Goal: Information Seeking & Learning: Learn about a topic

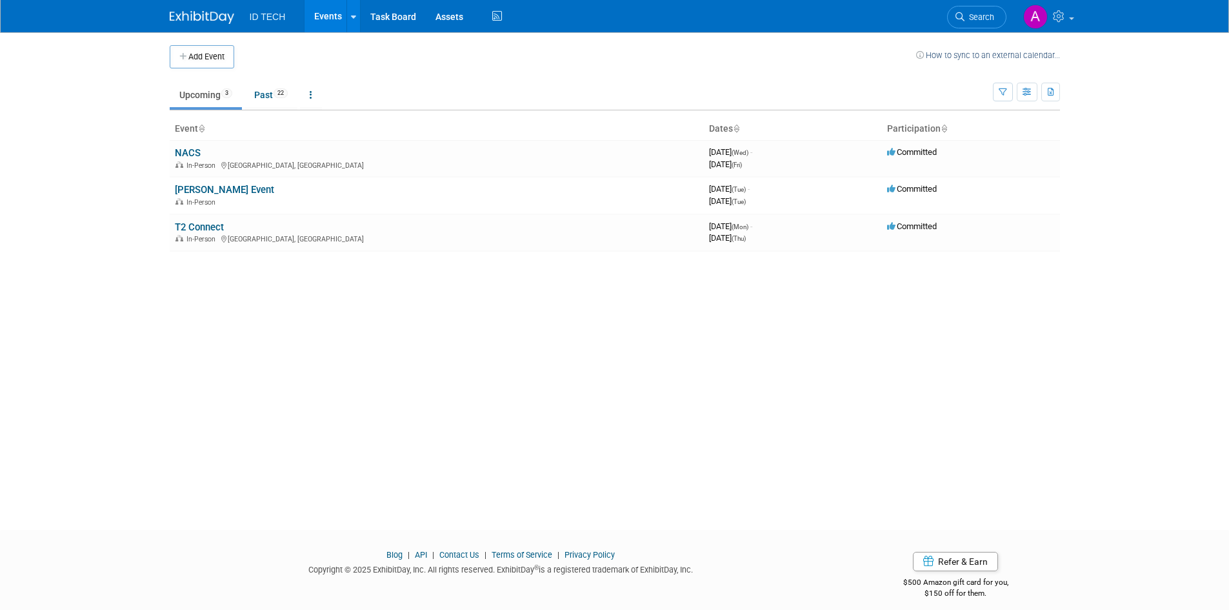
click at [1171, 318] on body "ID TECH Events Add Event Bulk Upload Events Shareable Event Boards Recently Vie…" at bounding box center [614, 305] width 1229 height 610
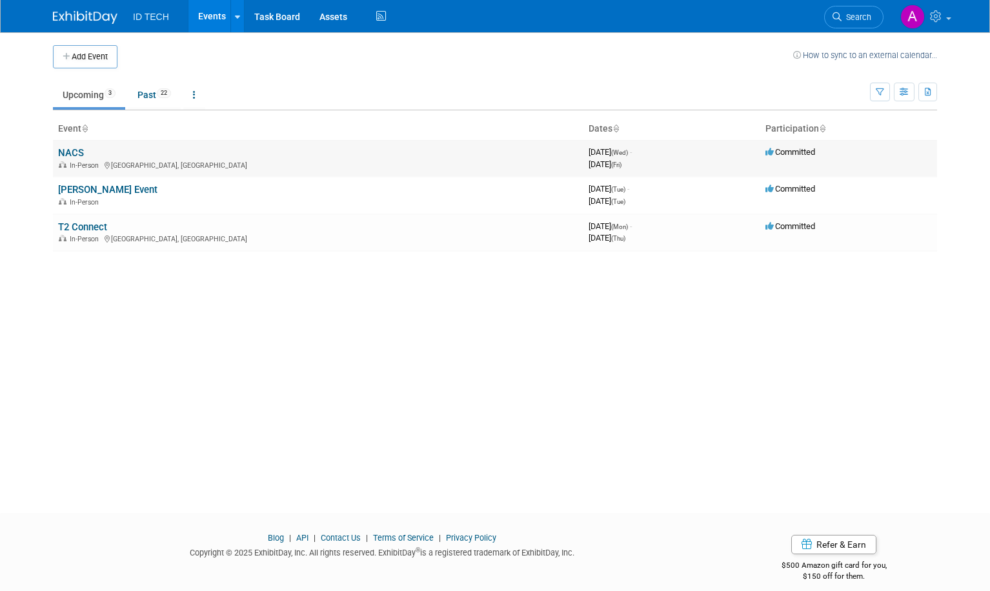
click at [63, 154] on link "NACS" at bounding box center [71, 153] width 26 height 12
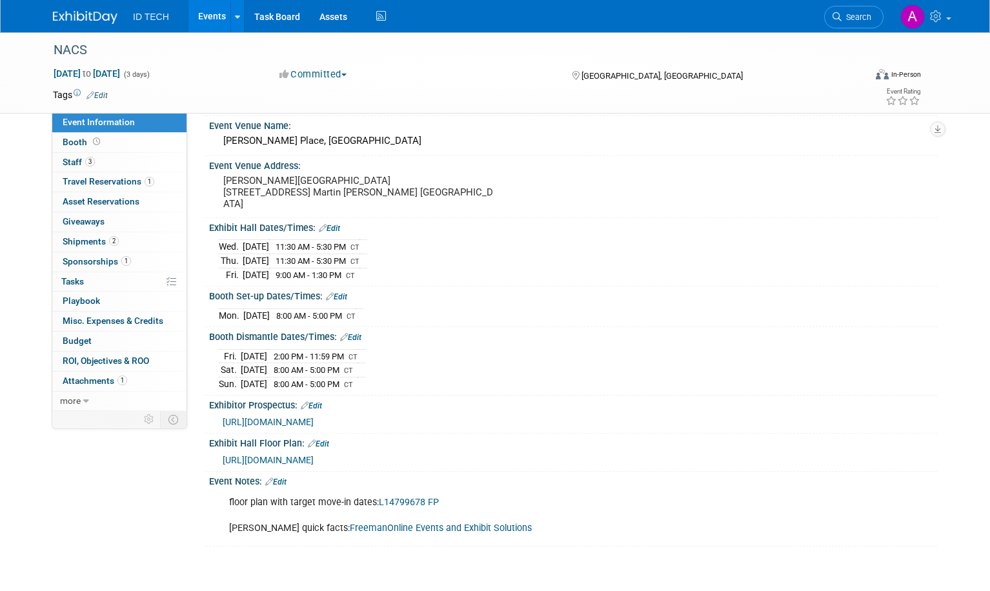
scroll to position [154, 0]
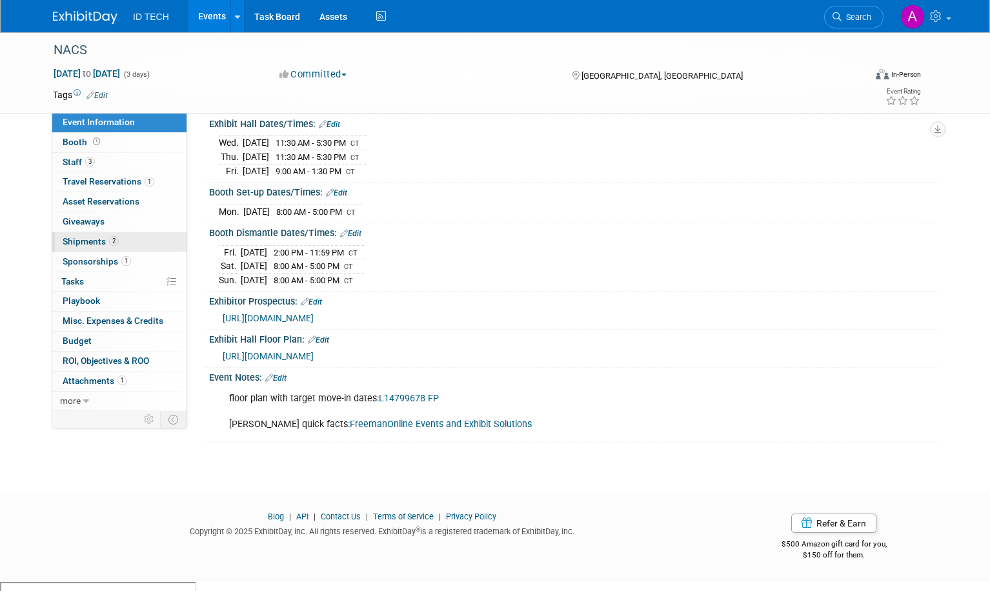
click at [64, 239] on span "Shipments 2" at bounding box center [91, 241] width 56 height 10
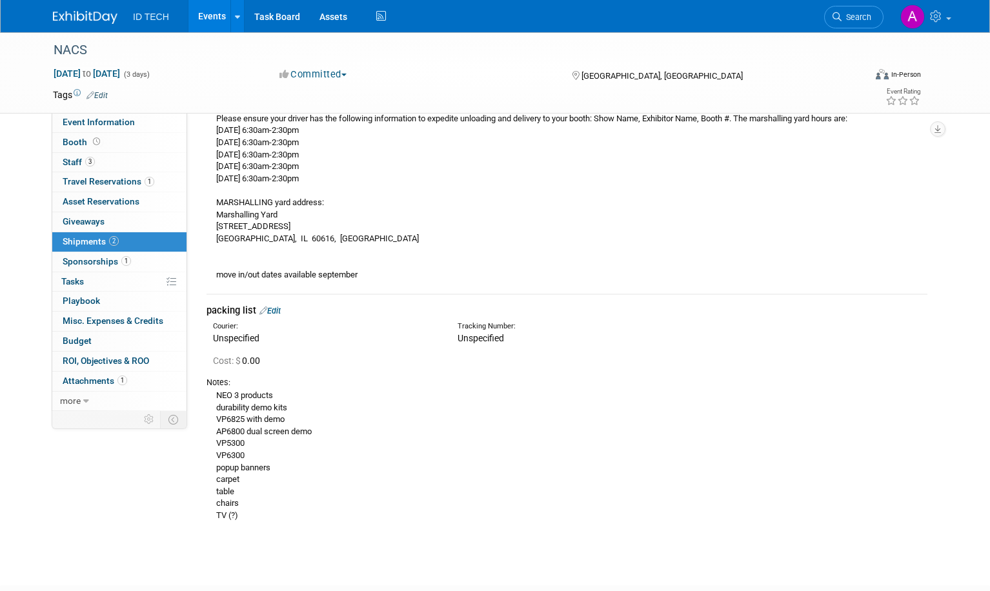
scroll to position [452, 0]
drag, startPoint x: 213, startPoint y: 391, endPoint x: 309, endPoint y: 455, distance: 115.8
click at [309, 455] on div "NEO 3 products durability demo kits VP6825 with demo AP6800 dual screen demo VP…" at bounding box center [566, 452] width 721 height 134
copy div "NEO 3 products durability demo kits VP6825 with demo AP6800 dual screen demo VP…"
click at [753, 417] on div "NEO 3 products durability demo kits VP6825 with demo AP6800 dual screen demo VP…" at bounding box center [566, 452] width 721 height 134
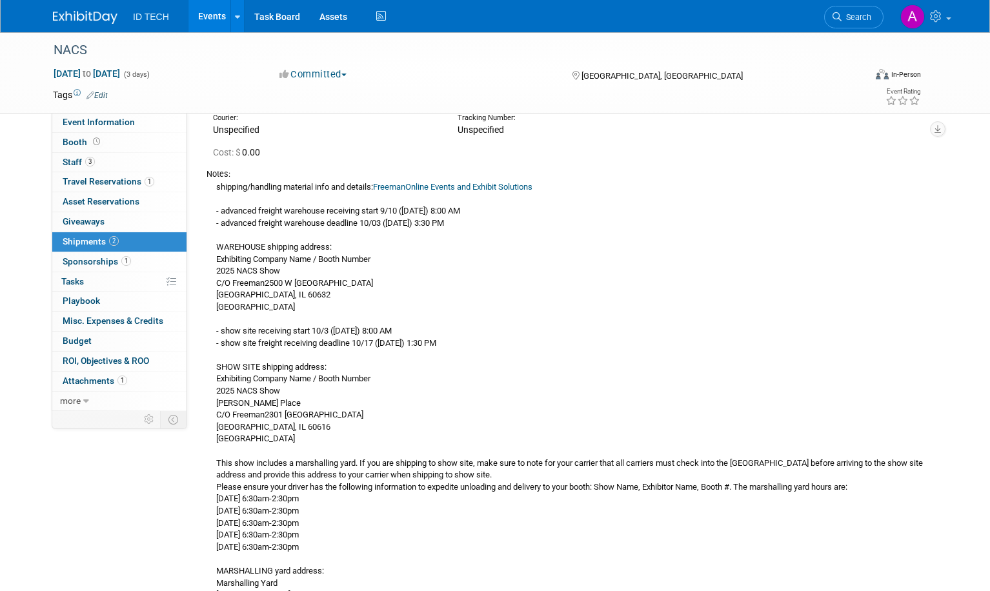
scroll to position [0, 0]
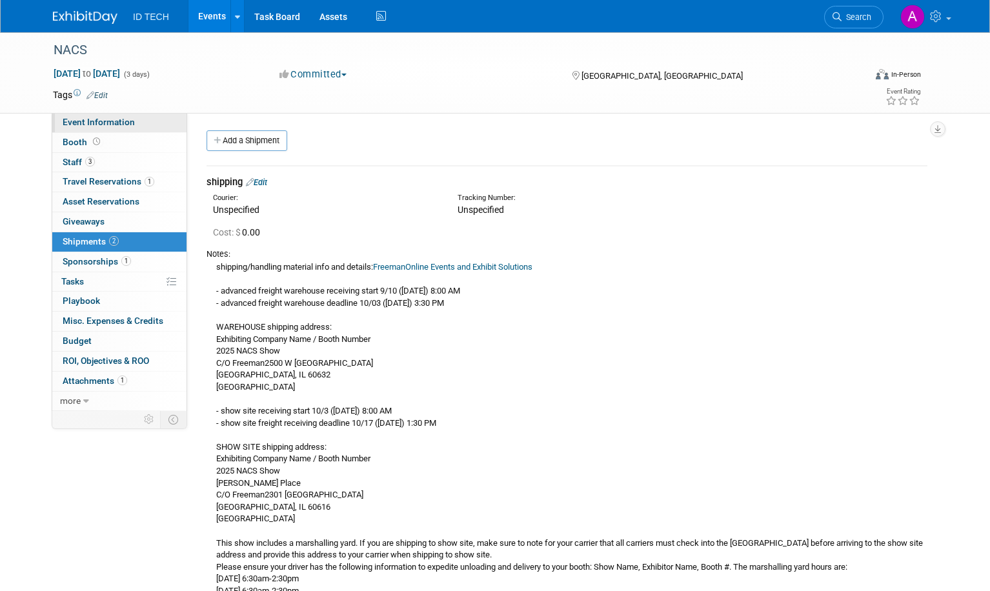
click at [85, 119] on span "Event Information" at bounding box center [99, 122] width 72 height 10
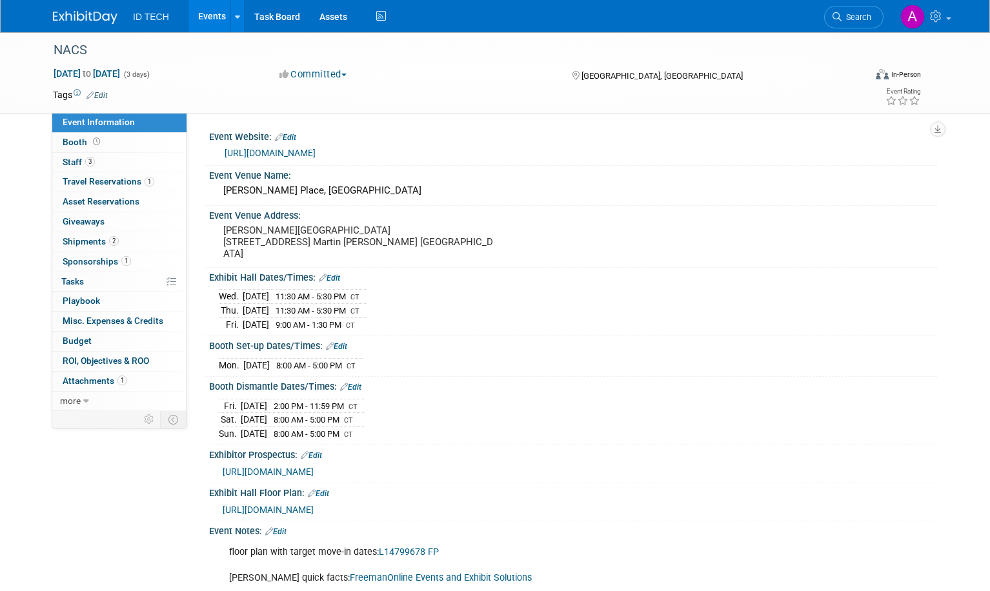
drag, startPoint x: 341, startPoint y: 146, endPoint x: 215, endPoint y: 150, distance: 125.2
click at [219, 150] on div "https://www.nacsshow.com/" at bounding box center [573, 152] width 708 height 18
copy link "https://www.nacsshow.com/"
drag, startPoint x: 217, startPoint y: 374, endPoint x: 364, endPoint y: 377, distance: 147.8
click at [363, 372] on tr "Mon. Oct 13, 2025 8:00 AM - 5:00 PM CT" at bounding box center [291, 365] width 144 height 14
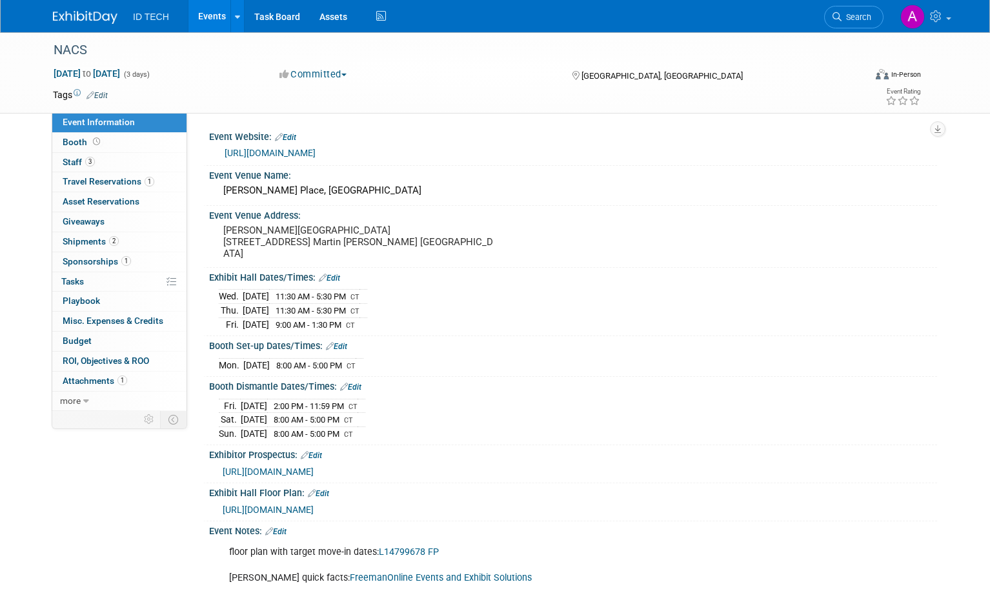
copy tr "Mon. Oct 13, 2025 8:00 AM - 5:00 PM"
drag, startPoint x: 217, startPoint y: 414, endPoint x: 381, endPoint y: 439, distance: 165.8
click at [365, 439] on tbody "Fri. Oct 17, 2025 2:00 PM - 11:59 PM CT Sat. Oct 18, 2025 8:00 AM - 5:00 PM CT …" at bounding box center [292, 419] width 146 height 41
drag, startPoint x: 212, startPoint y: 305, endPoint x: 395, endPoint y: 333, distance: 185.3
click at [395, 332] on div "Wed. Oct 15, 2025 11:30 AM - 5:30 PM CT Thu. Oct 16, 2025 11:30 AM - 5:30 PM CT…" at bounding box center [573, 308] width 728 height 50
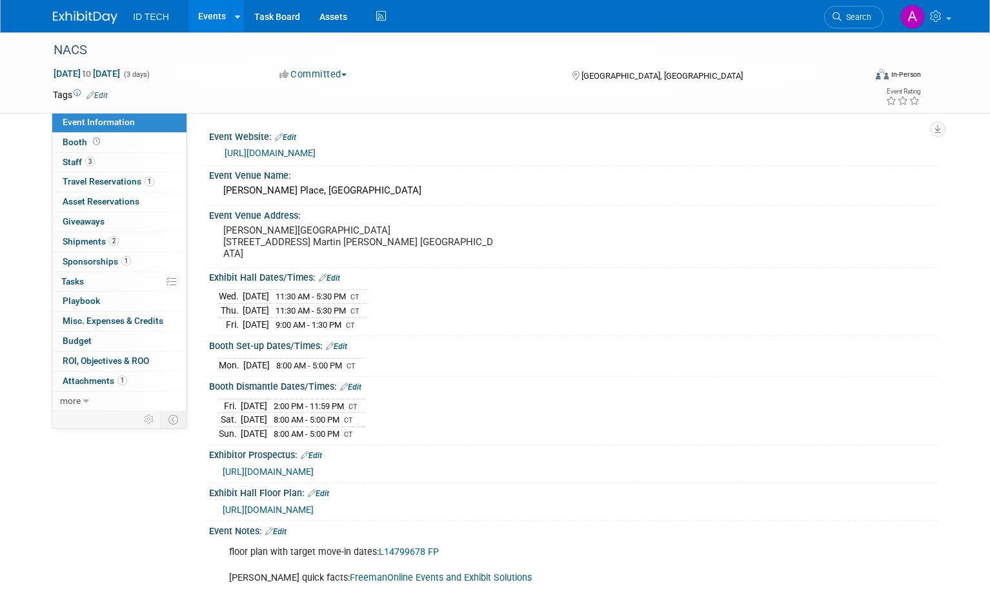
copy div
drag, startPoint x: 375, startPoint y: 445, endPoint x: 367, endPoint y: 446, distance: 8.4
click at [353, 439] on span "CT" at bounding box center [348, 434] width 9 height 8
drag, startPoint x: 221, startPoint y: 415, endPoint x: 382, endPoint y: 413, distance: 161.3
click at [365, 413] on tr "Fri. Oct 17, 2025 2:00 PM - 11:59 PM CT" at bounding box center [292, 406] width 146 height 14
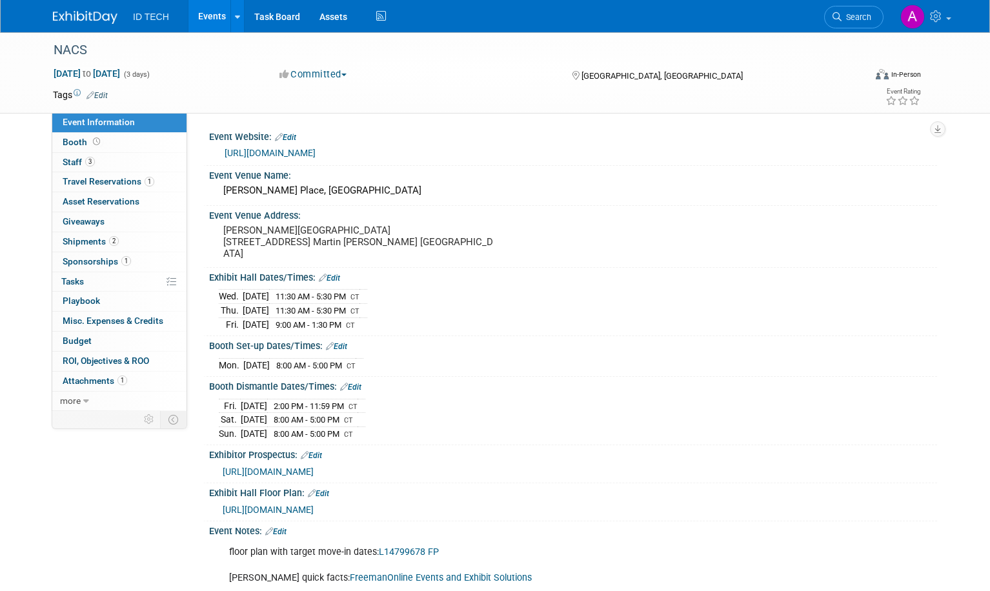
copy tr "Fri. Oct 17, 2025 2:00 PM - 11:59 PM CT"
click at [54, 139] on link "Booth" at bounding box center [119, 142] width 134 height 19
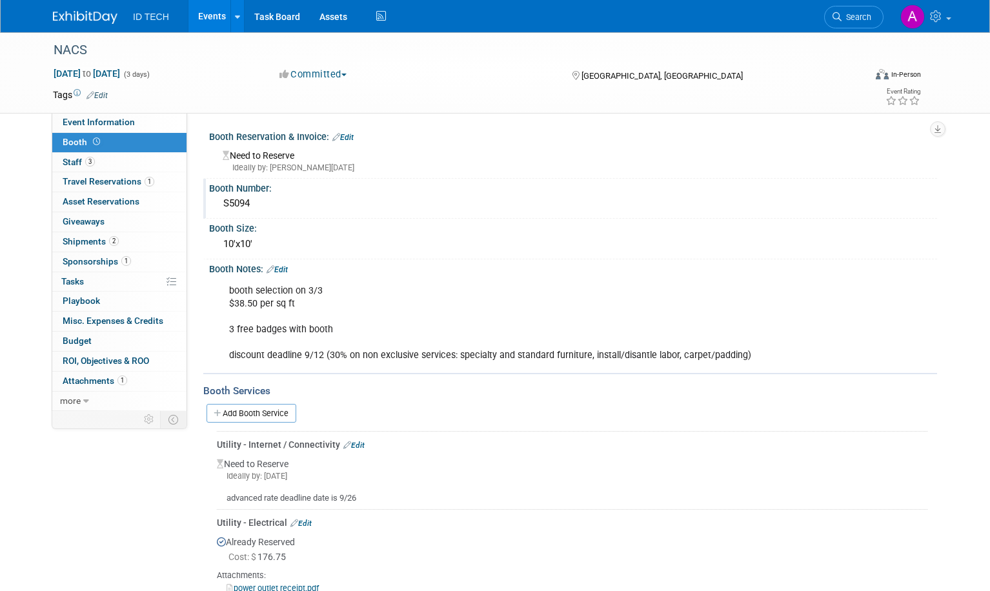
drag, startPoint x: 255, startPoint y: 206, endPoint x: 207, endPoint y: 202, distance: 48.5
click at [209, 202] on div "S5094" at bounding box center [573, 204] width 728 height 21
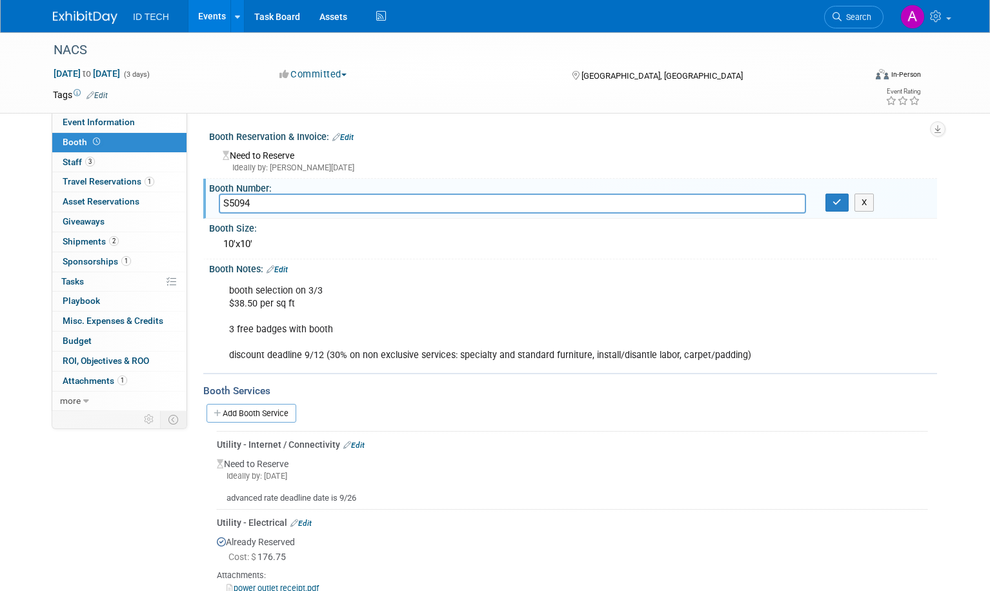
drag, startPoint x: 85, startPoint y: 120, endPoint x: 351, endPoint y: 141, distance: 267.2
click at [85, 120] on span "Event Information" at bounding box center [99, 122] width 72 height 10
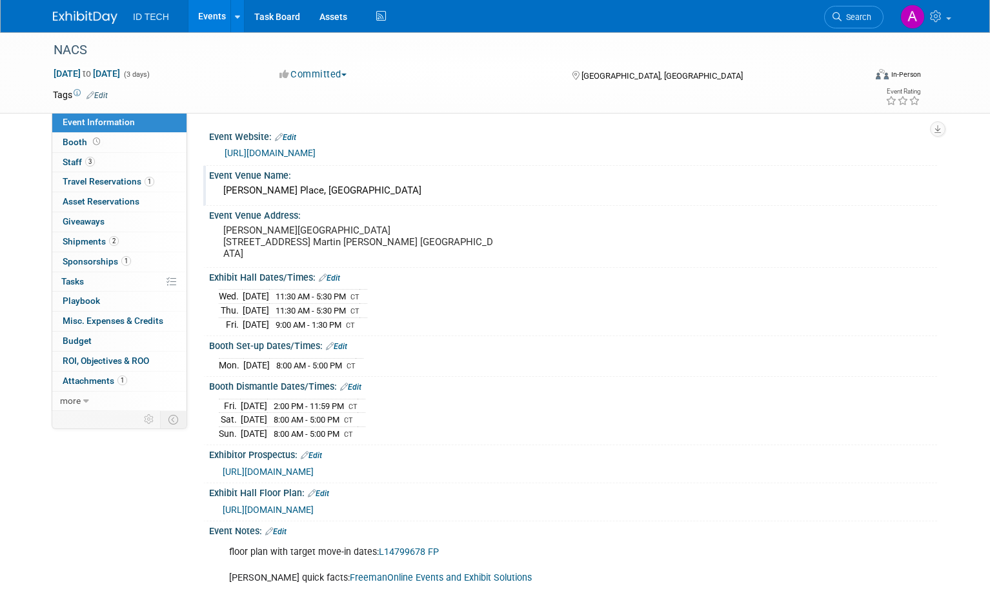
click at [221, 192] on div "McCormick Place, Chicago" at bounding box center [573, 191] width 708 height 20
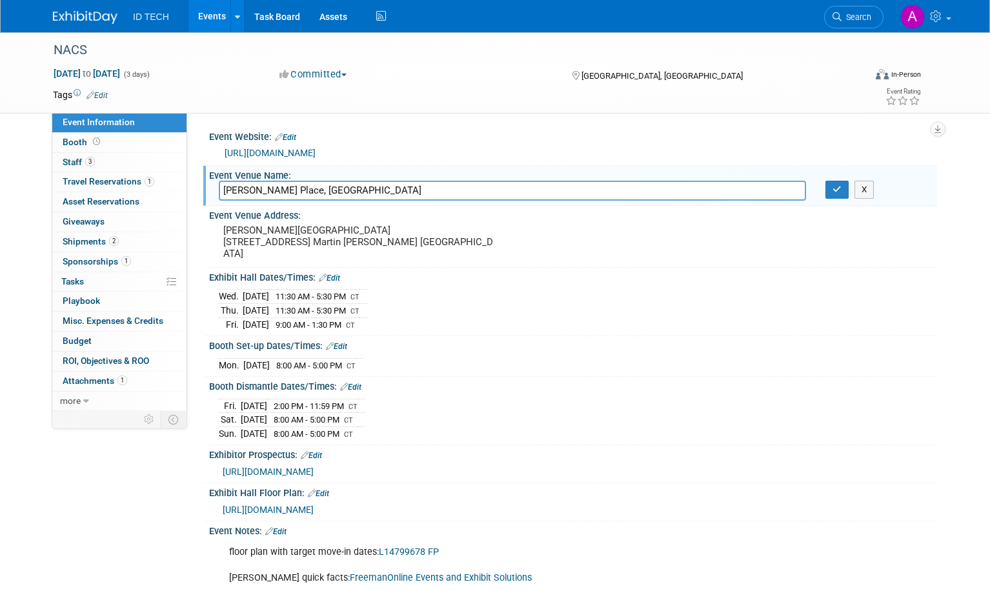
drag, startPoint x: 219, startPoint y: 189, endPoint x: 371, endPoint y: 190, distance: 152.2
click at [371, 190] on input "McCormick Place, Chicago" at bounding box center [512, 191] width 587 height 20
drag, startPoint x: 222, startPoint y: 230, endPoint x: 257, endPoint y: 270, distance: 53.9
click at [257, 259] on pre "McCormick Place Convention Center 2301 S. Dr. Martin Luther King Jr. Drive Chic…" at bounding box center [360, 241] width 275 height 35
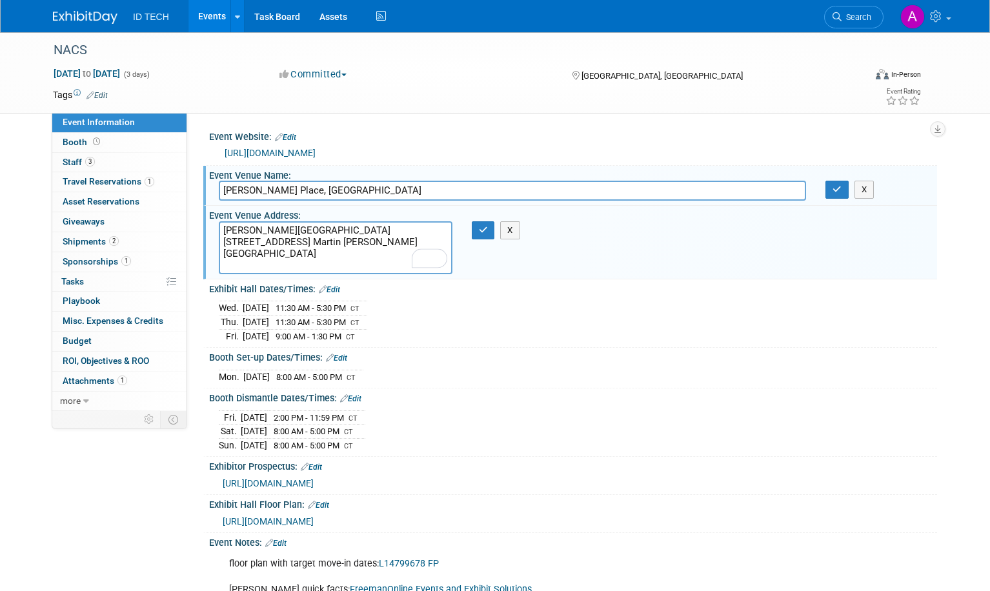
drag, startPoint x: 251, startPoint y: 266, endPoint x: 296, endPoint y: 277, distance: 46.5
click at [212, 211] on div "Event Venue Address: McCormick Place Convention Center 2301 S. Dr. Martin Luthe…" at bounding box center [569, 242] width 733 height 73
click at [316, 255] on textarea "McCormick Place Convention Center 2301 S. Dr. Martin Luther King Jr. Drive Chic…" at bounding box center [336, 247] width 234 height 53
drag, startPoint x: 304, startPoint y: 254, endPoint x: 216, endPoint y: 223, distance: 93.6
click at [219, 223] on textarea "McCormick Place Convention Center 2301 S. Dr. Martin Luther King Jr. Drive Chic…" at bounding box center [336, 247] width 234 height 53
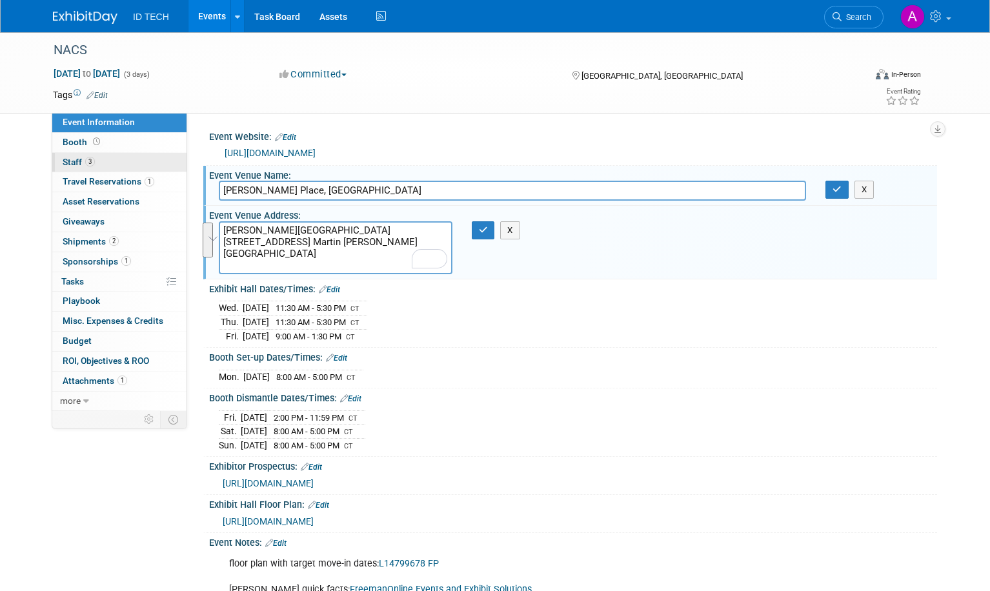
click at [71, 158] on span "Staff 3" at bounding box center [79, 162] width 32 height 10
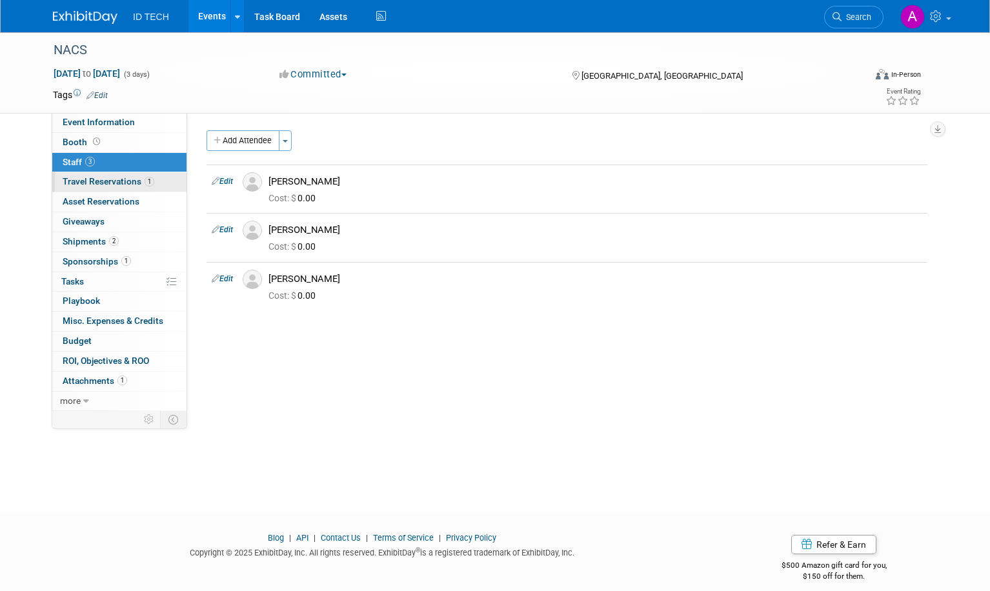
click at [71, 184] on span "Travel Reservations 1" at bounding box center [109, 181] width 92 height 10
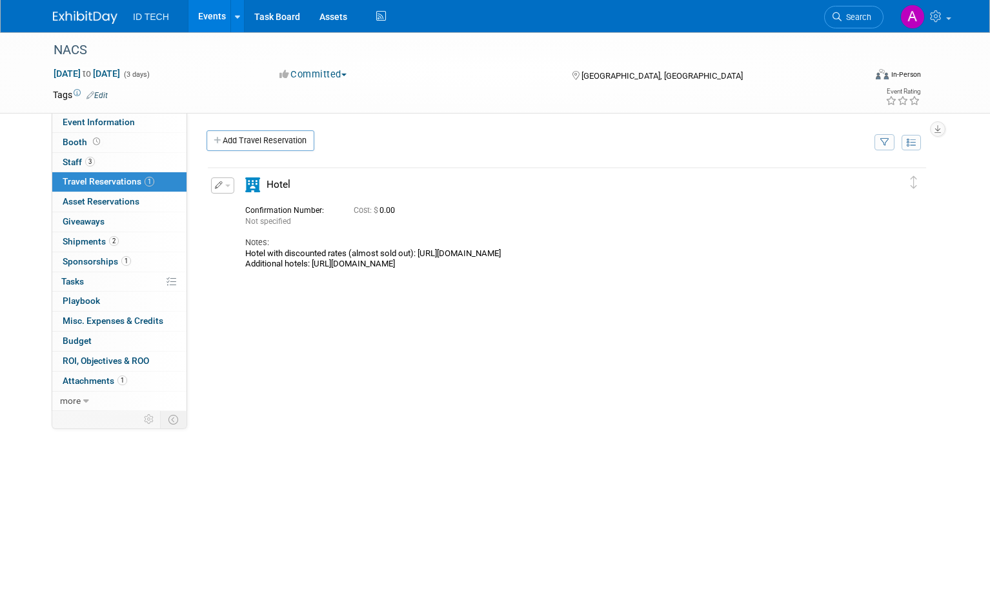
drag, startPoint x: 590, startPoint y: 265, endPoint x: 243, endPoint y: 258, distance: 347.8
click at [245, 258] on div "Hotel with discounted rates (almost sold out): https://book.passkey.com/gt/2201…" at bounding box center [555, 258] width 621 height 21
drag, startPoint x: 703, startPoint y: 271, endPoint x: 484, endPoint y: 253, distance: 220.1
click at [703, 271] on td "Delete Reservation Not specified Cost: $ 0.00 Notes:" at bounding box center [557, 221] width 699 height 106
drag, startPoint x: 415, startPoint y: 257, endPoint x: 744, endPoint y: 250, distance: 329.1
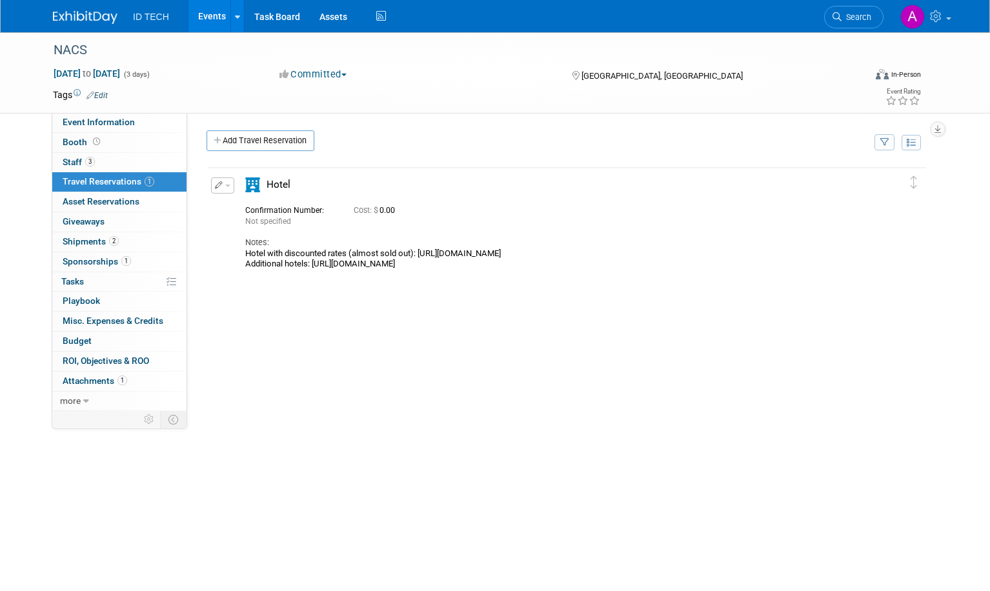
click at [744, 250] on div "Hotel with discounted rates (almost sold out): https://book.passkey.com/gt/2201…" at bounding box center [555, 258] width 621 height 21
click at [74, 125] on span "Event Information" at bounding box center [99, 122] width 72 height 10
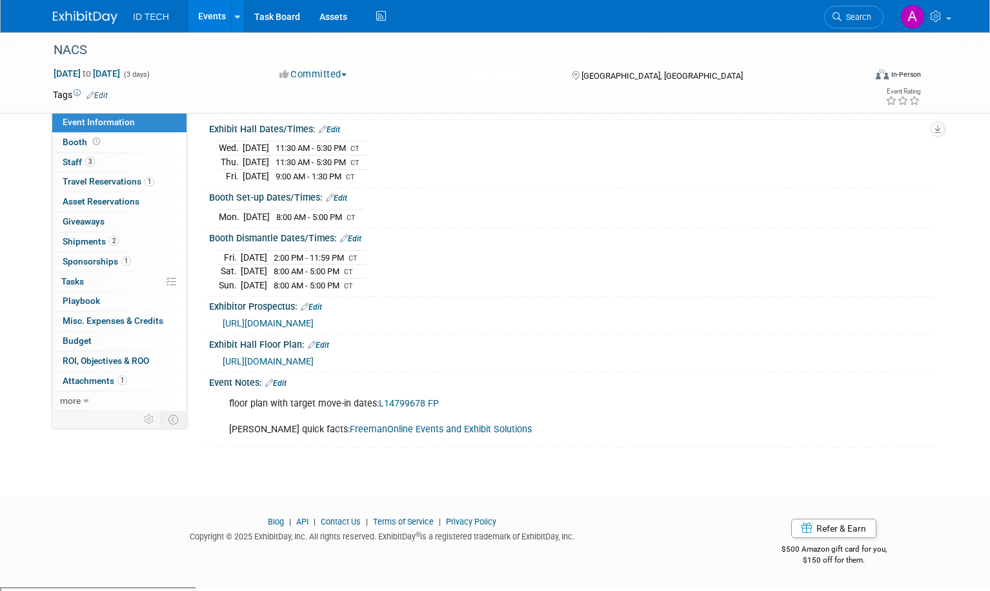
scroll to position [154, 0]
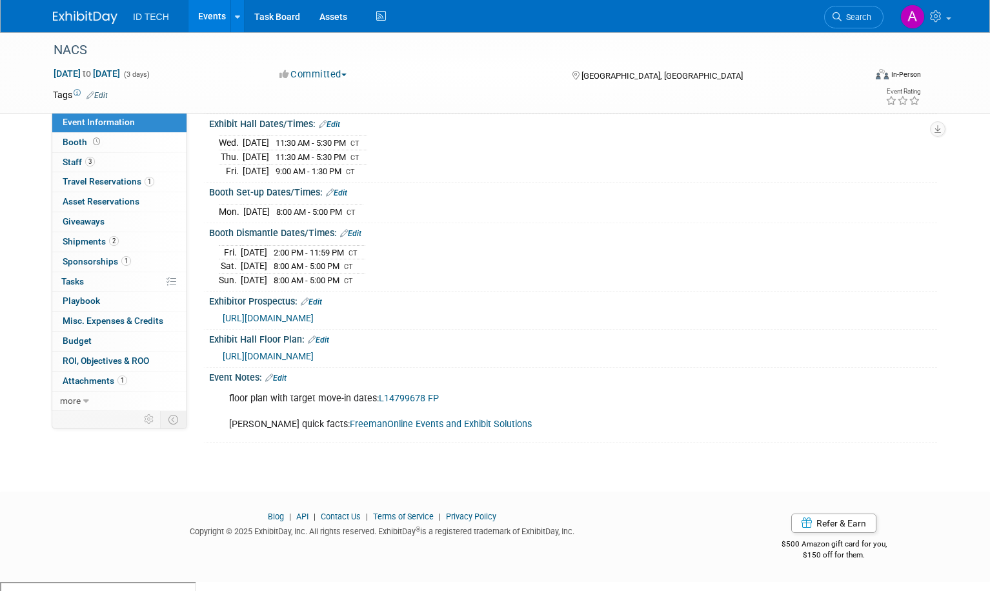
click at [426, 430] on link "FreemanOnline Events and Exhibit Solutions" at bounding box center [441, 424] width 182 height 11
click at [225, 218] on td "Mon." at bounding box center [231, 211] width 25 height 14
click at [339, 197] on link "Edit" at bounding box center [336, 192] width 21 height 9
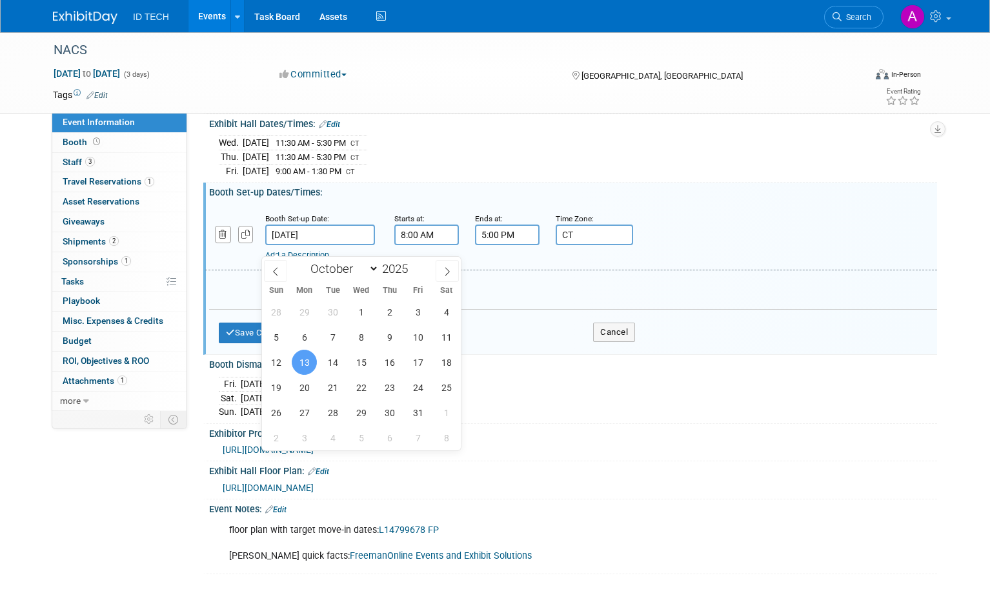
click at [321, 243] on input "Oct 13, 2025" at bounding box center [320, 234] width 110 height 21
click at [339, 362] on span "14" at bounding box center [332, 362] width 25 height 25
type input "Oct 14, 2025"
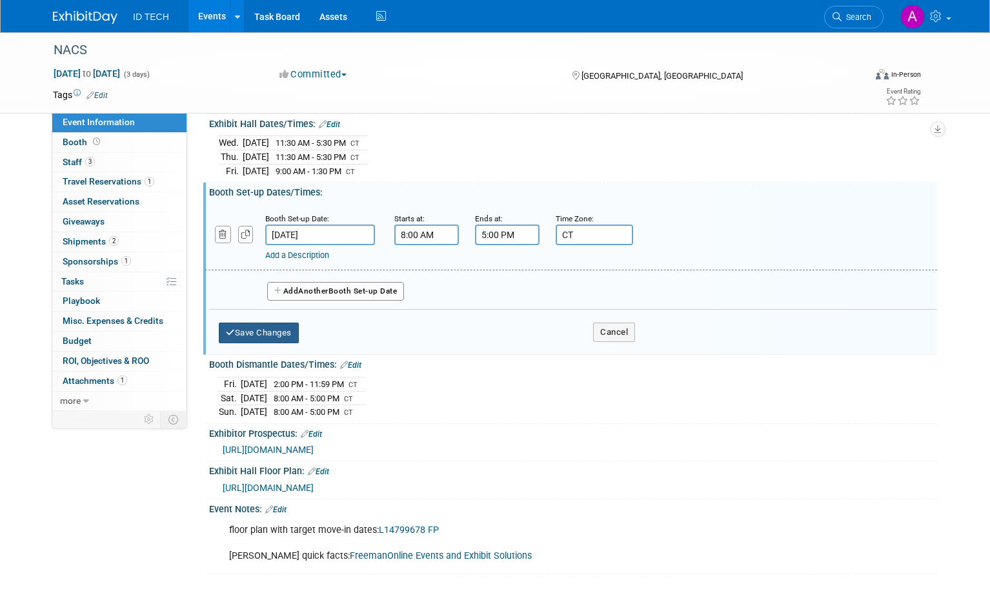
click at [266, 343] on button "Save Changes" at bounding box center [259, 333] width 80 height 21
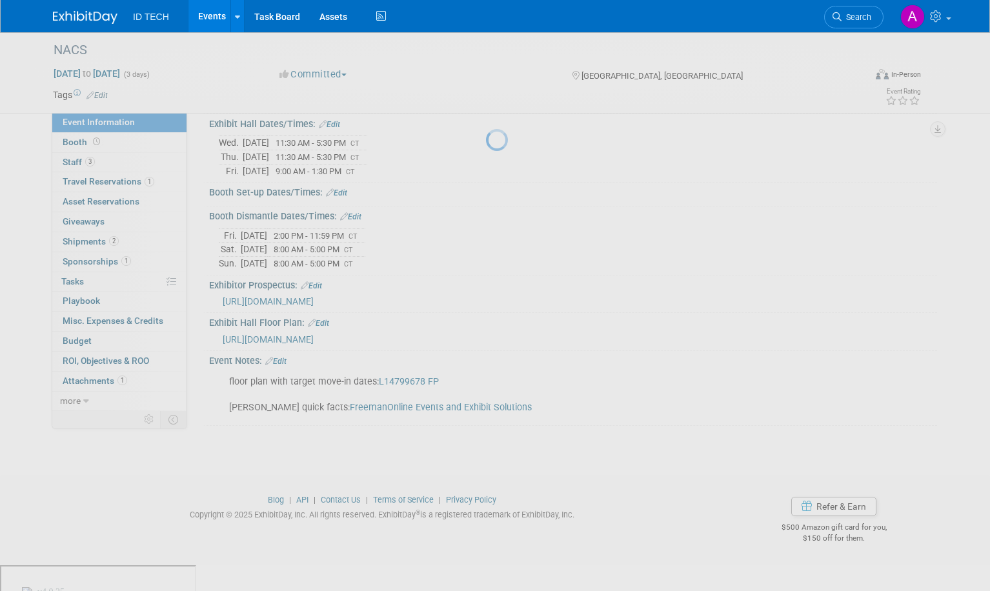
scroll to position [137, 0]
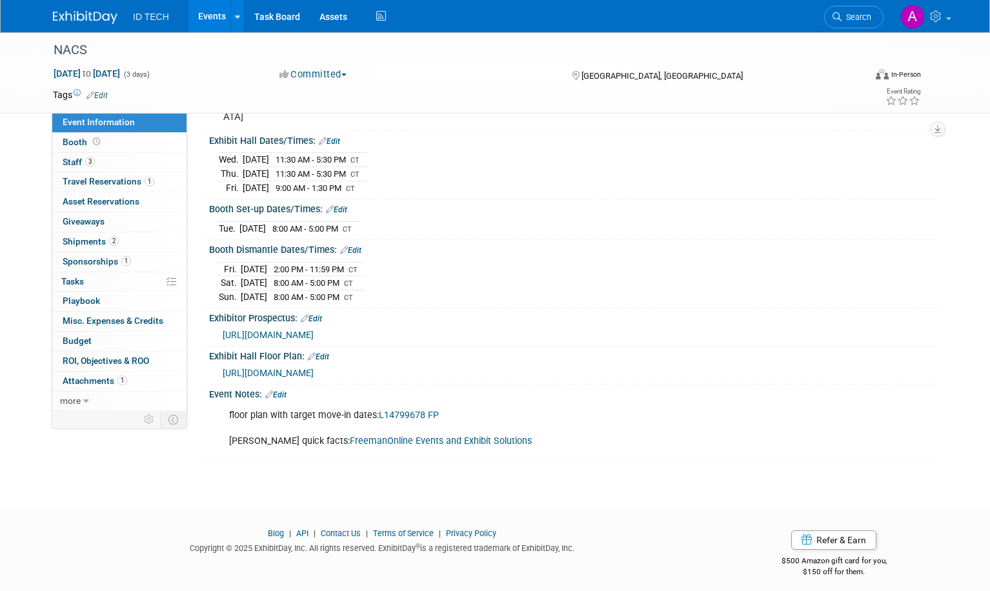
click at [764, 400] on div "Event Notes: Edit" at bounding box center [573, 392] width 728 height 17
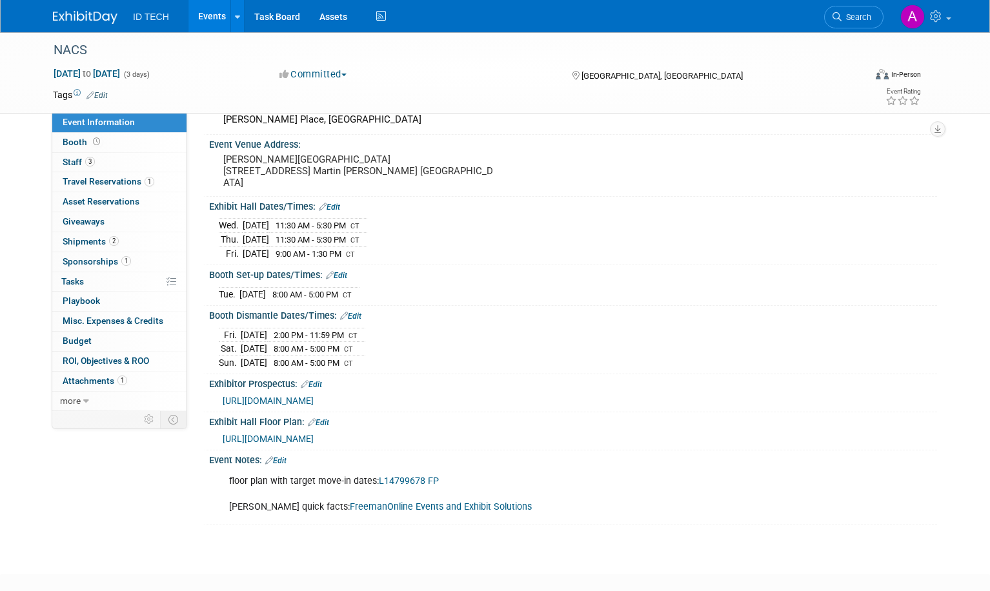
scroll to position [154, 0]
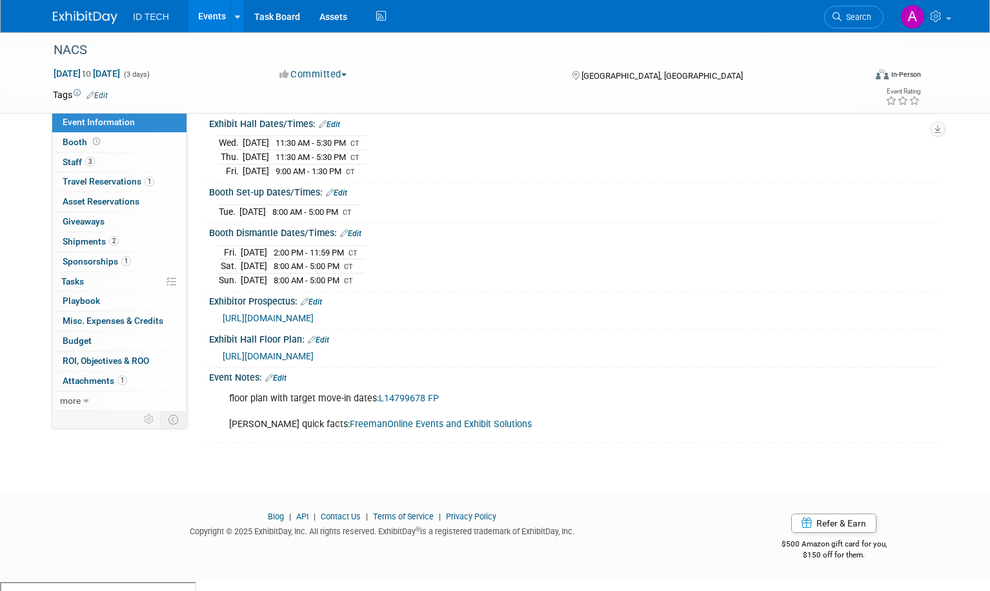
click at [635, 287] on div "Fri. Oct 17, 2025 2:00 PM - 11:59 PM CT Sat. Oct 18, 2025 8:00 AM - 5:00 PM CT …" at bounding box center [573, 264] width 708 height 45
